Goal: Transaction & Acquisition: Purchase product/service

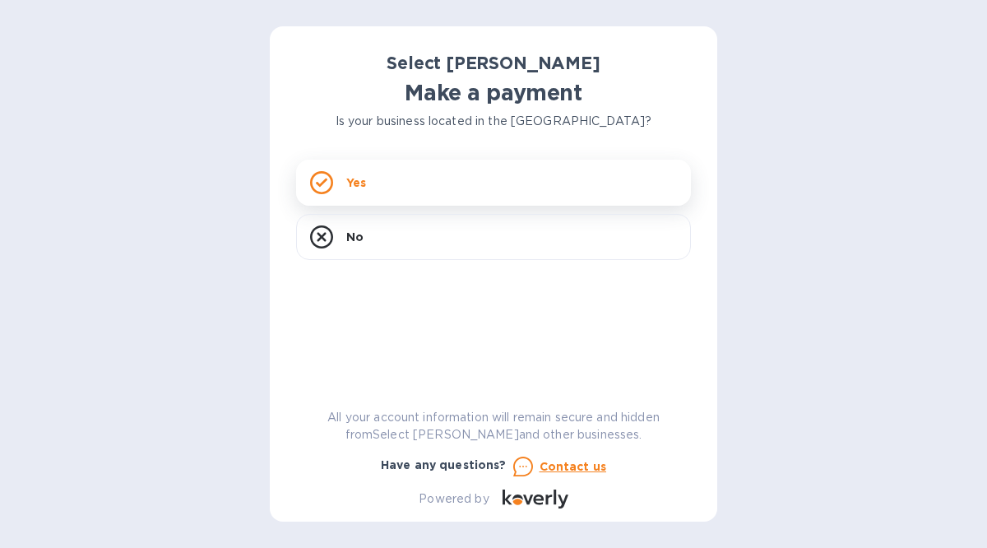
click at [326, 183] on icon at bounding box center [321, 182] width 23 height 23
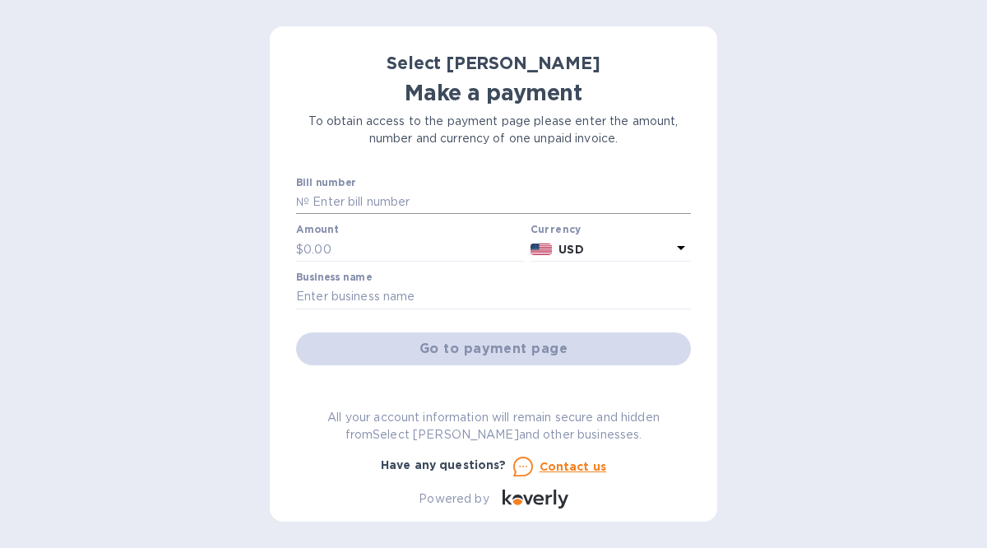
click at [320, 201] on input "text" at bounding box center [500, 202] width 382 height 25
type input "ss-265060"
click at [326, 238] on input "text" at bounding box center [413, 249] width 220 height 25
type input "240.00"
click at [326, 291] on input "text" at bounding box center [493, 297] width 395 height 25
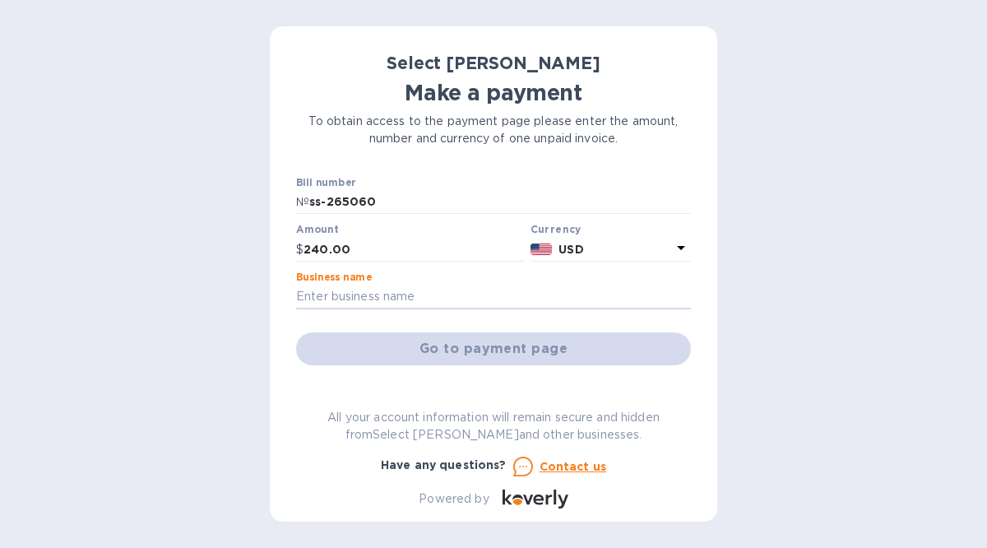
type input "Green Grocer"
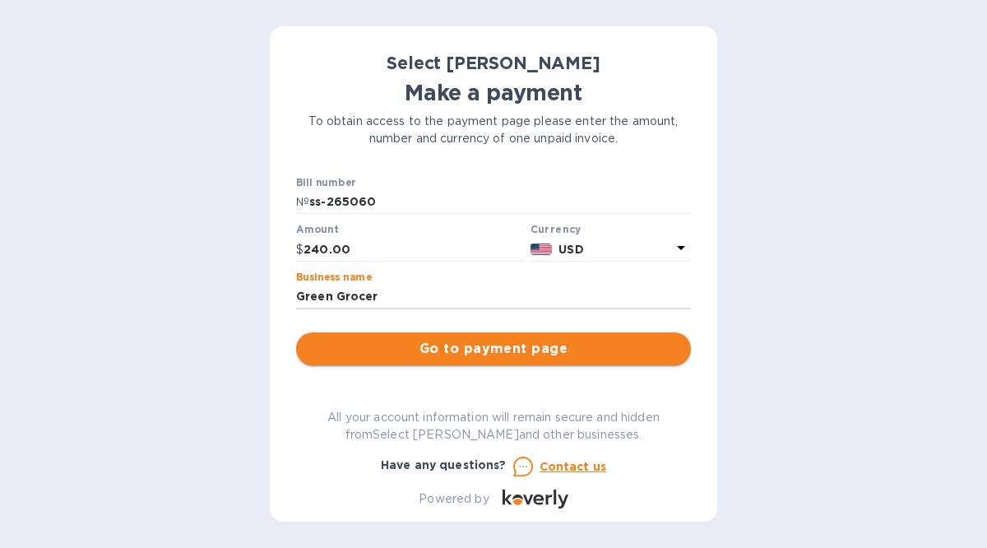
click at [434, 347] on span "Go to payment page" at bounding box center [493, 349] width 368 height 20
